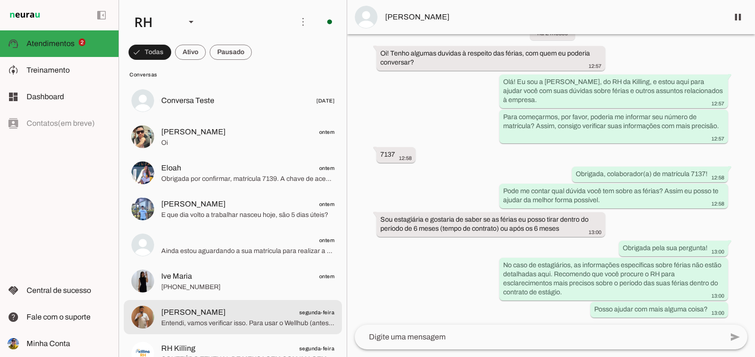
scroll to position [47, 0]
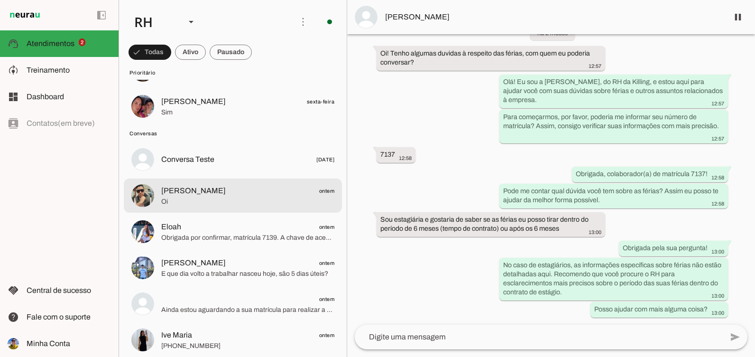
click at [215, 193] on span "[PERSON_NAME]" at bounding box center [193, 190] width 64 height 11
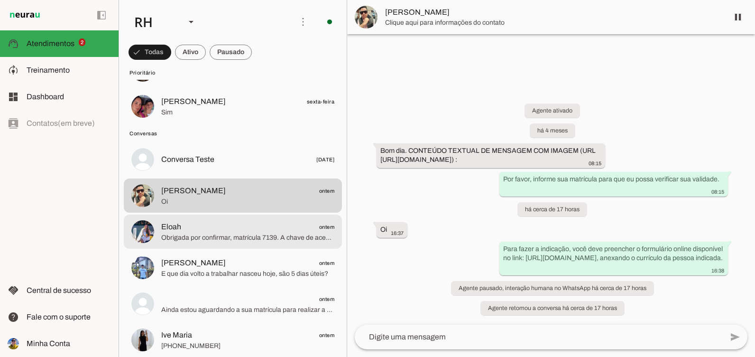
click at [168, 230] on span "Eloah" at bounding box center [171, 226] width 20 height 11
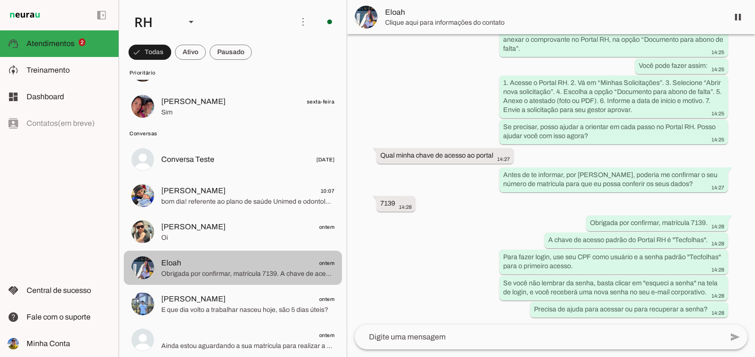
scroll to position [449, 0]
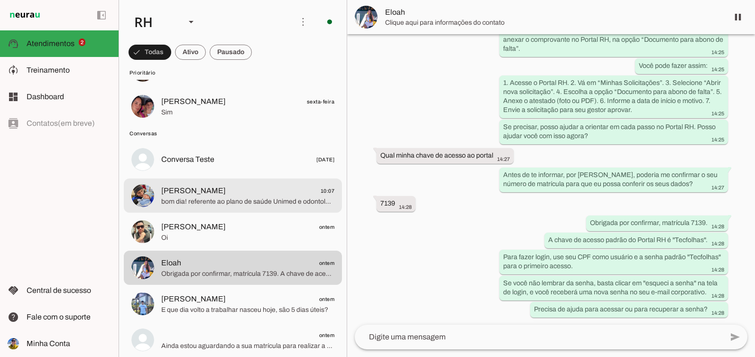
click at [210, 205] on span "bom dia! referente ao plano de saúde Unimed e odontológico está tudo ok gostari…" at bounding box center [247, 201] width 173 height 9
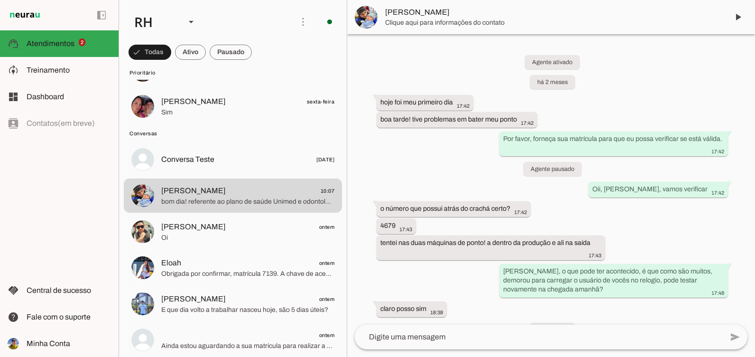
scroll to position [4395, 0]
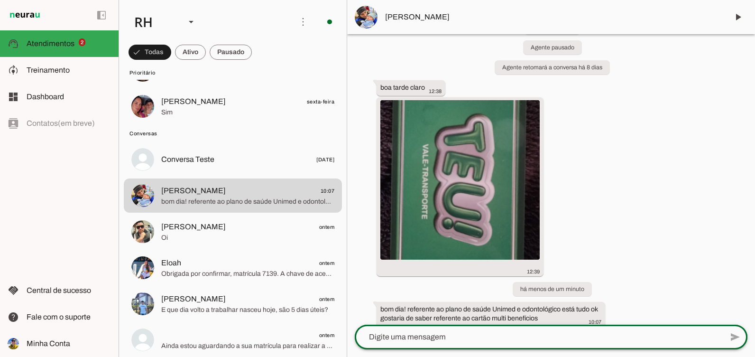
click at [455, 330] on div at bounding box center [539, 336] width 368 height 25
click at [529, 339] on textarea at bounding box center [539, 336] width 368 height 11
type textarea "Bom dia, o benef´ciso é"
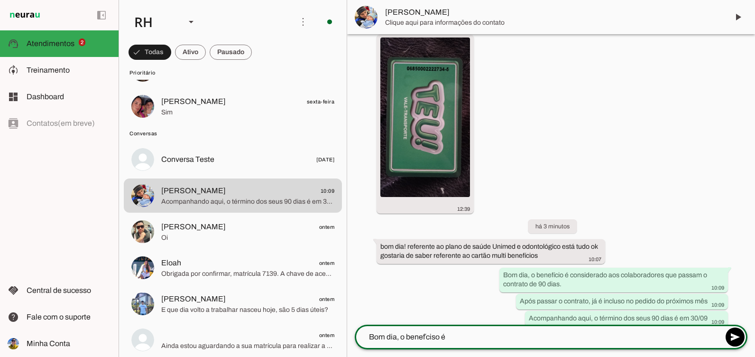
scroll to position [4458, 0]
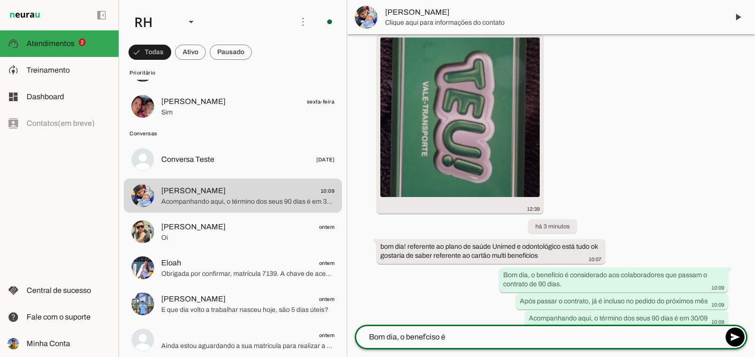
drag, startPoint x: 395, startPoint y: 284, endPoint x: 128, endPoint y: 234, distance: 271.5
click at [128, 234] on div "RH Agente 2 Criar Agente Você atingiu o limite de IAs Neurau permitidas. Atuali…" at bounding box center [437, 178] width 636 height 357
drag, startPoint x: 472, startPoint y: 337, endPoint x: 360, endPoint y: 339, distance: 111.4
click at [360, 339] on textarea "Bom dia, o benef´ciso é" at bounding box center [539, 336] width 368 height 11
click at [741, 13] on span at bounding box center [737, 17] width 23 height 23
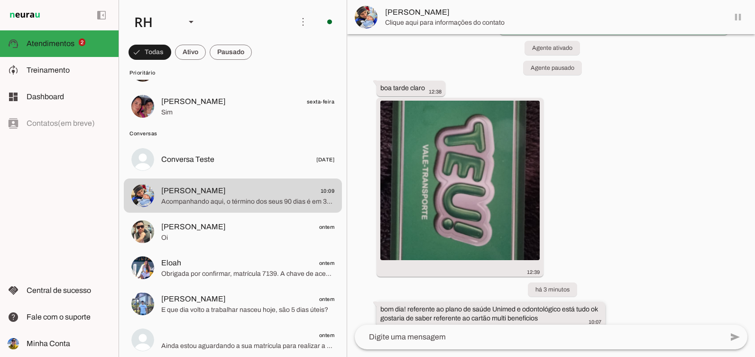
scroll to position [4460, 0]
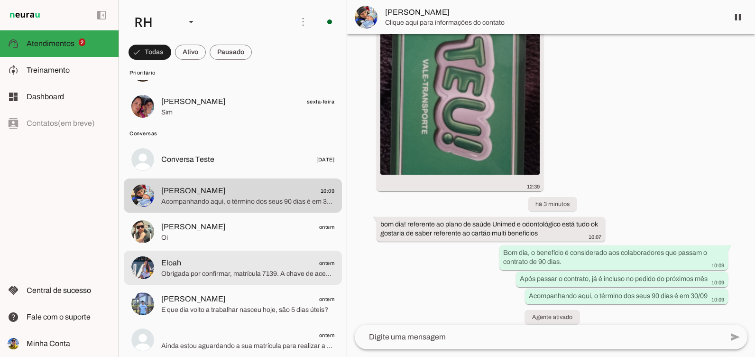
click at [249, 260] on span "Eloah ontem" at bounding box center [247, 263] width 173 height 12
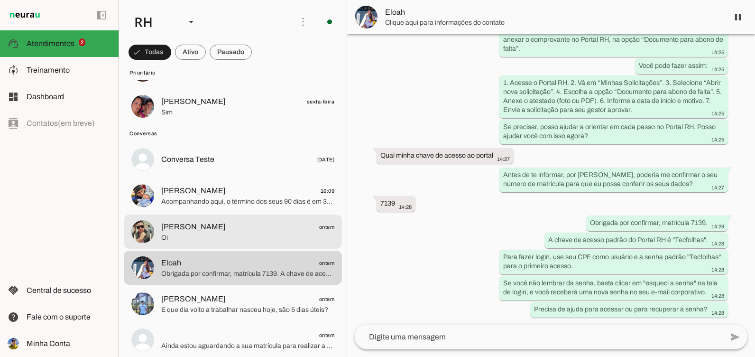
click at [213, 226] on span "[PERSON_NAME]" at bounding box center [193, 226] width 64 height 11
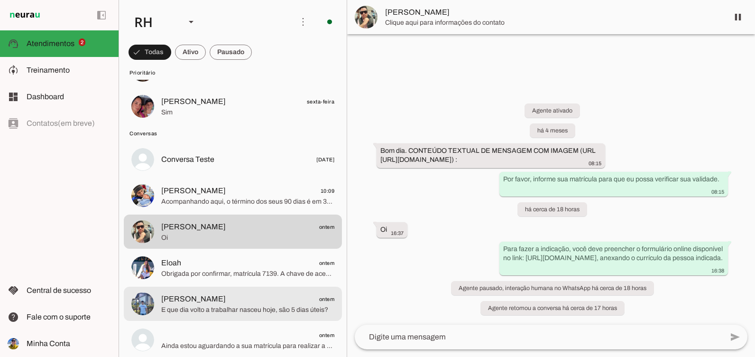
click at [207, 298] on span "[PERSON_NAME]" at bounding box center [193, 298] width 64 height 11
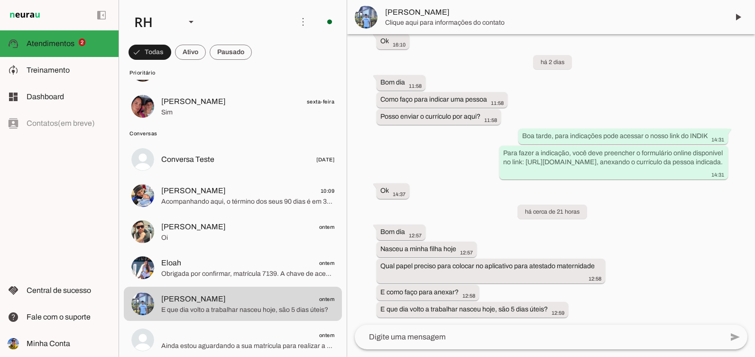
scroll to position [1429, 0]
click at [444, 334] on textarea at bounding box center [539, 336] width 368 height 11
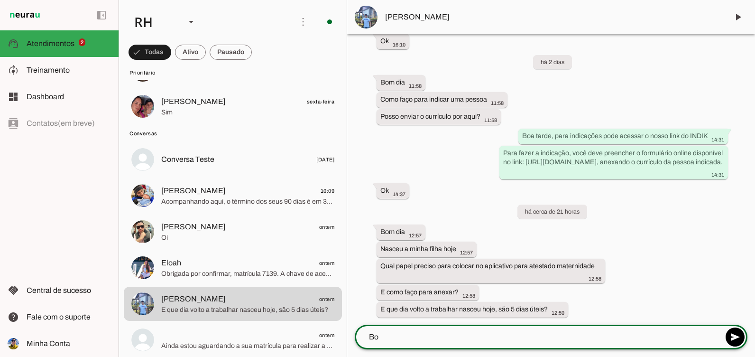
type textarea "B"
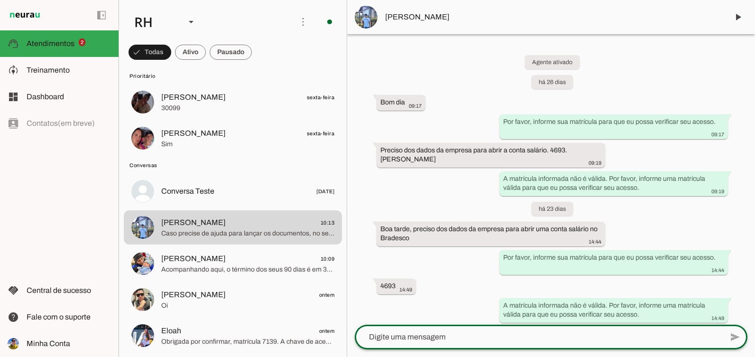
scroll to position [0, 0]
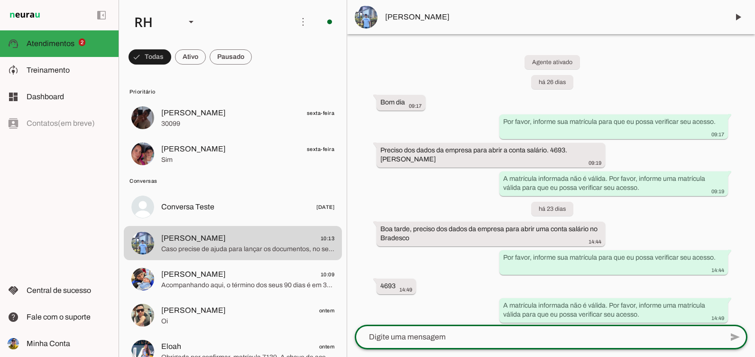
click at [257, 99] on md-item "Conversas" at bounding box center [233, 90] width 218 height 15
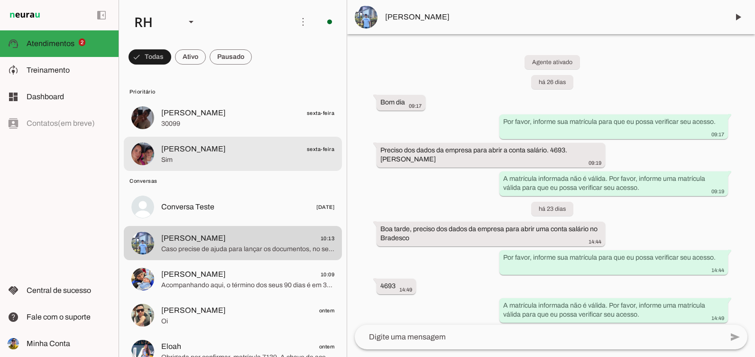
click at [257, 136] on lit-virtualizer "[PERSON_NAME] sexta-feira 30099 [PERSON_NAME] sexta-feira Sim" at bounding box center [233, 137] width 228 height 72
click at [251, 153] on span "[PERSON_NAME] sexta-feira" at bounding box center [247, 149] width 173 height 12
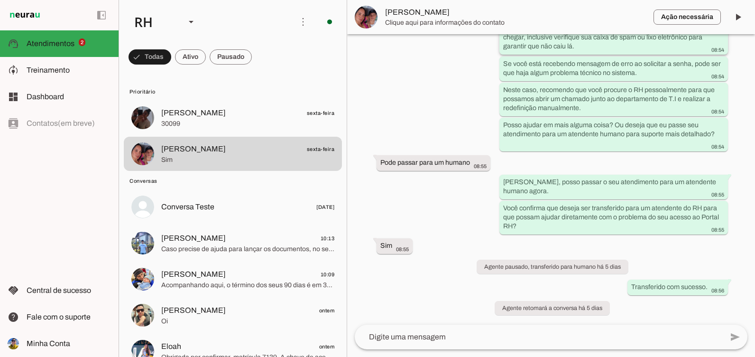
scroll to position [2468, 0]
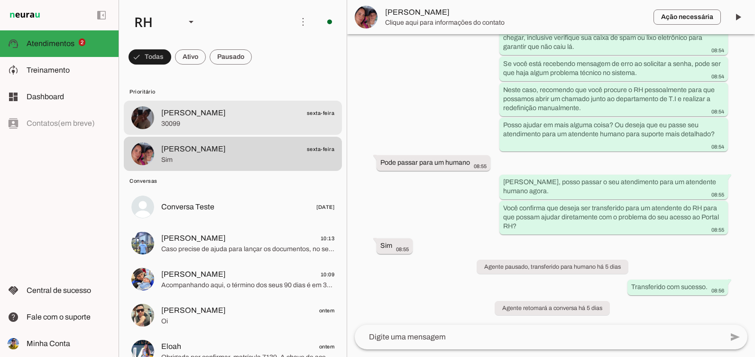
click at [189, 123] on span "30099" at bounding box center [247, 123] width 173 height 9
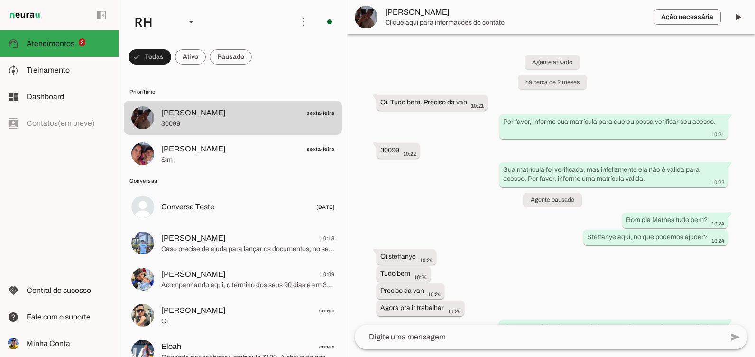
scroll to position [6748, 0]
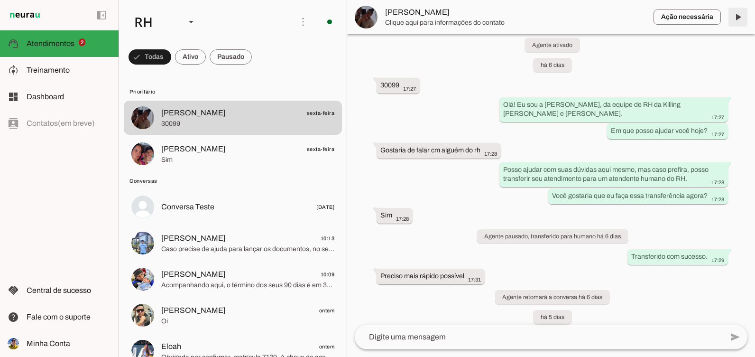
click at [735, 18] on span at bounding box center [737, 17] width 23 height 23
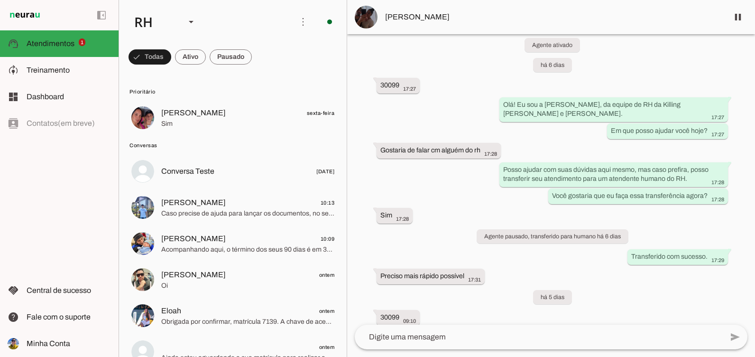
scroll to position [6750, 0]
